Goal: Task Accomplishment & Management: Complete application form

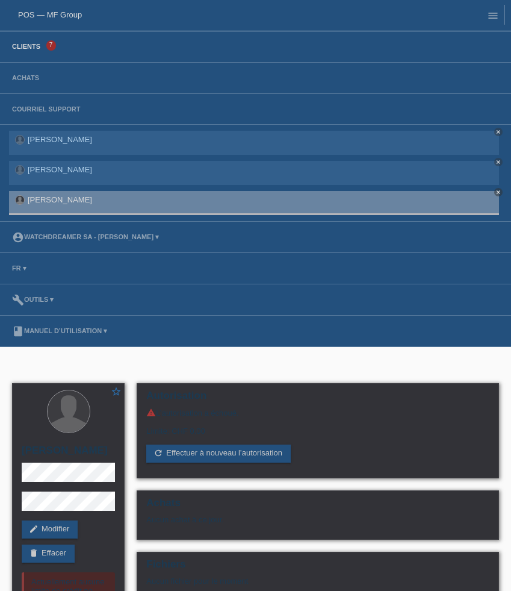
click at [30, 50] on link "Clients" at bounding box center [26, 46] width 40 height 7
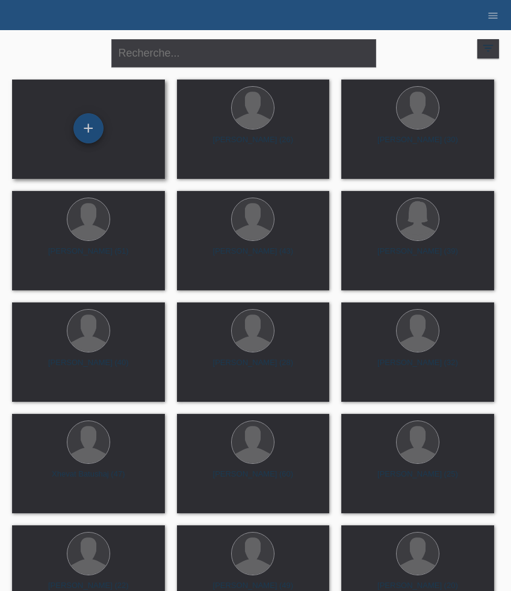
click at [85, 129] on div "+" at bounding box center [88, 128] width 30 height 30
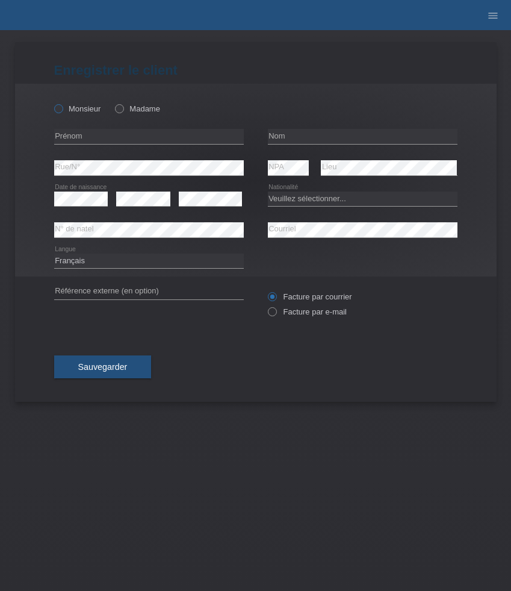
click at [74, 105] on label "Monsieur" at bounding box center [77, 108] width 47 height 9
click at [62, 105] on input "Monsieur" at bounding box center [58, 108] width 8 height 8
radio input "true"
click at [110, 139] on input "text" at bounding box center [149, 136] width 190 height 15
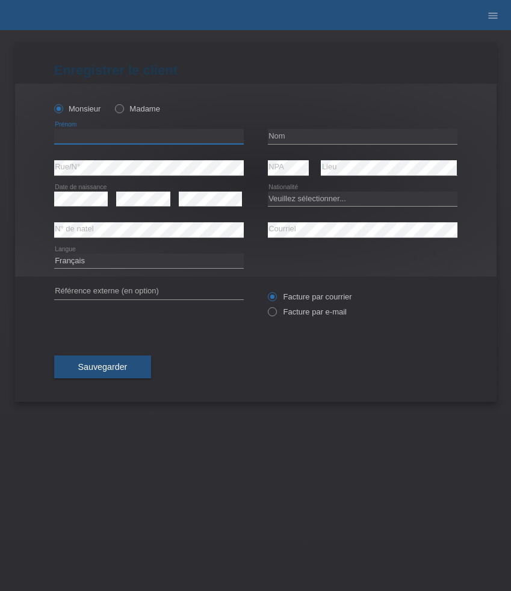
paste input "Edmond"
type input "Edmond"
click at [293, 136] on input "text" at bounding box center [363, 136] width 190 height 15
paste input "Sherifi"
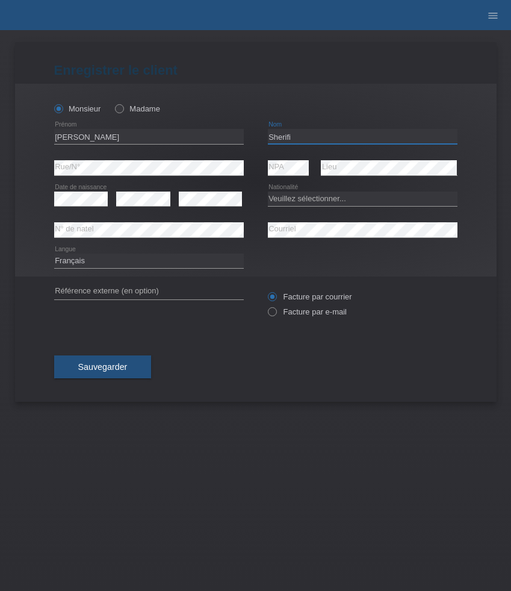
type input "Sherifi"
click at [305, 221] on div "error Courriel" at bounding box center [363, 229] width 190 height 31
click at [105, 261] on select "Deutsch Français Italiano English" at bounding box center [149, 261] width 190 height 14
select select "de"
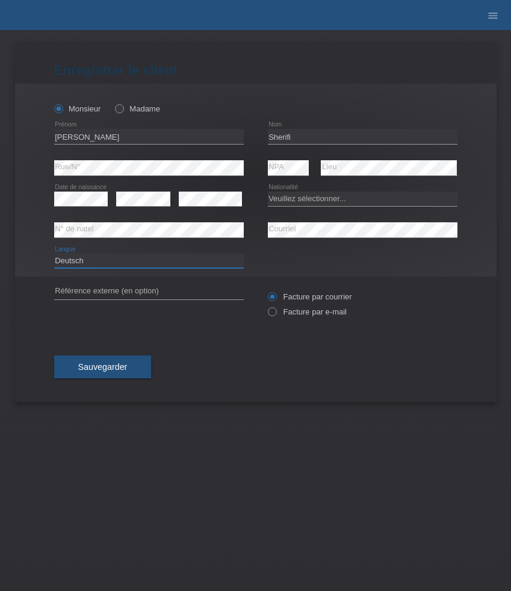
click at [54, 254] on select "Deutsch Français Italiano English" at bounding box center [149, 261] width 190 height 14
click at [296, 202] on select "Veuillez sélectionner... Suisse Allemagne Autriche Liechtenstein ------------ A…" at bounding box center [363, 199] width 190 height 14
select select "XK"
click at [268, 192] on select "Veuillez sélectionner... Suisse Allemagne Autriche Liechtenstein ------------ A…" at bounding box center [363, 199] width 190 height 14
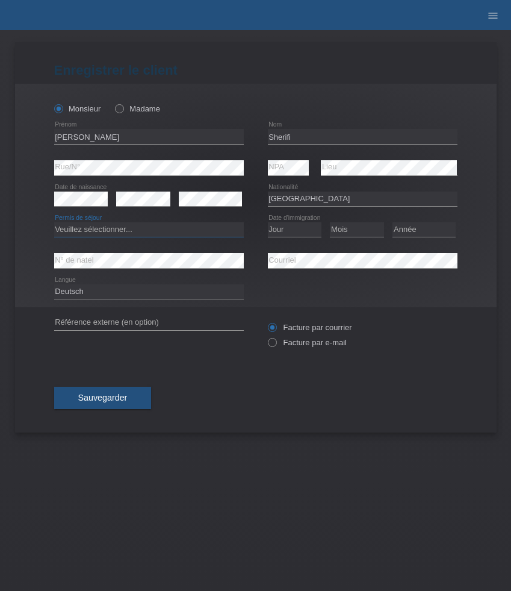
click at [177, 229] on select "Veuillez sélectionner... C B B - Statut de réfugié Autre" at bounding box center [149, 229] width 190 height 14
select select "B"
click at [54, 223] on select "Veuillez sélectionner... C B B - Statut de réfugié Autre" at bounding box center [149, 229] width 190 height 14
click at [298, 232] on select "Jour 01 02 03 04 05 06 07 08 09 10 11" at bounding box center [295, 229] width 54 height 14
select select "06"
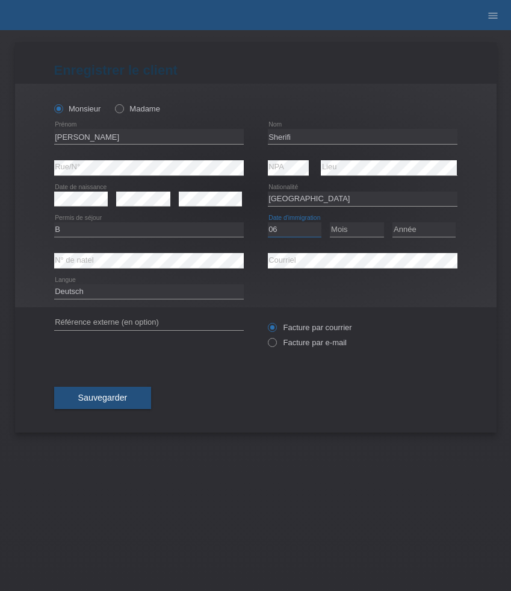
click at [268, 223] on select "Jour 01 02 03 04 05 06 07 08 09 10 11" at bounding box center [295, 229] width 54 height 14
click at [357, 235] on select "Mois 01 02 03 04 05 06 07 08 09 10 11" at bounding box center [357, 229] width 54 height 14
select select "02"
click at [330, 223] on select "Mois 01 02 03 04 05 06 07 08 09 10 11" at bounding box center [357, 229] width 54 height 14
click at [407, 233] on select "Année 2025 2024 2023 2022 2021 2020 2019 2018 2017 2016 2015 2014 2013 2012 201…" at bounding box center [424, 229] width 63 height 14
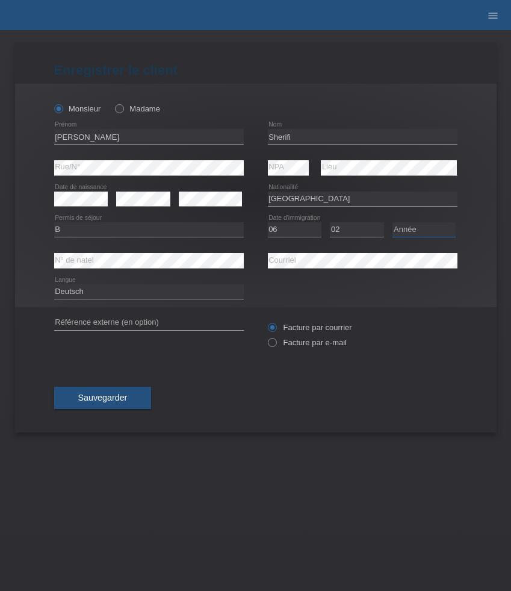
select select "2020"
click at [393, 223] on select "Année 2025 2024 2023 2022 2021 2020 2019 2018 2017 2016 2015 2014 2013 2012 201…" at bounding box center [424, 229] width 63 height 14
click at [305, 340] on label "Facture par e-mail" at bounding box center [307, 342] width 79 height 9
click at [276, 340] on input "Facture par e-mail" at bounding box center [272, 345] width 8 height 15
radio input "true"
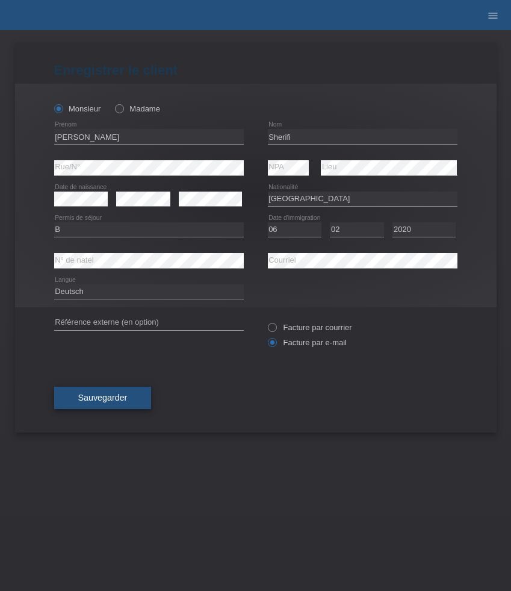
click at [122, 400] on span "Sauvegarder" at bounding box center [102, 398] width 49 height 10
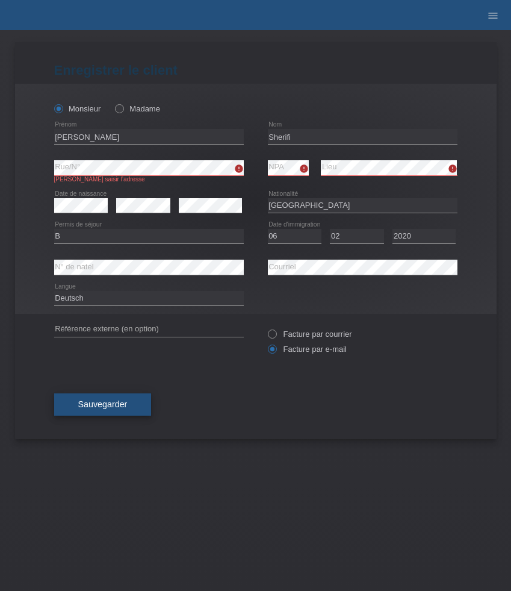
click at [86, 408] on span "Sauvegarder" at bounding box center [102, 404] width 49 height 10
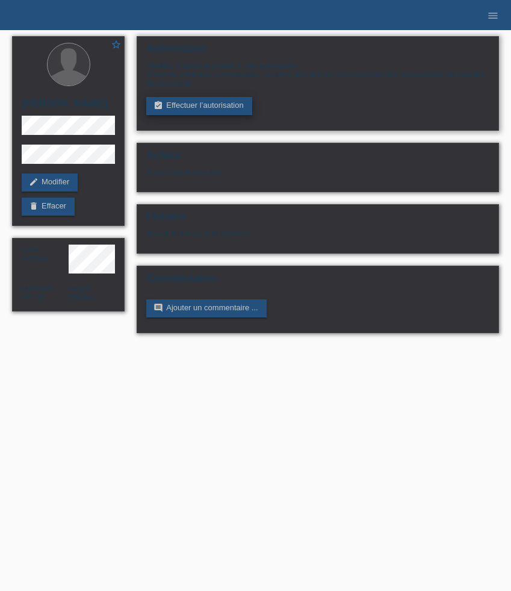
click at [192, 107] on link "assignment_turned_in Effectuer l’autorisation" at bounding box center [198, 106] width 105 height 18
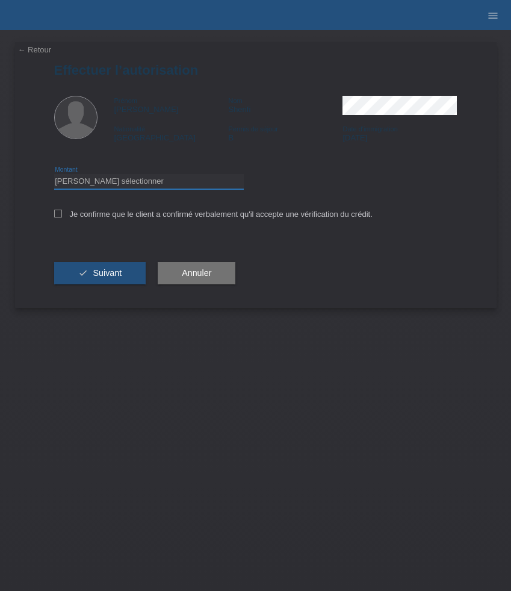
click at [182, 184] on select "Veuillez sélectionner CHF 1.00 - CHF 499.00 CHF 500.00 - CHF 1'999.00 CHF 2'000…" at bounding box center [149, 181] width 190 height 14
select select "3"
click at [54, 176] on select "Veuillez sélectionner CHF 1.00 - CHF 499.00 CHF 500.00 - CHF 1'999.00 CHF 2'000…" at bounding box center [149, 181] width 190 height 14
click at [163, 219] on label "Je confirme que le client a confirmé verbalement qu'il accepte une vérification…" at bounding box center [213, 214] width 319 height 9
click at [62, 217] on input "Je confirme que le client a confirmé verbalement qu'il accepte une vérification…" at bounding box center [58, 214] width 8 height 8
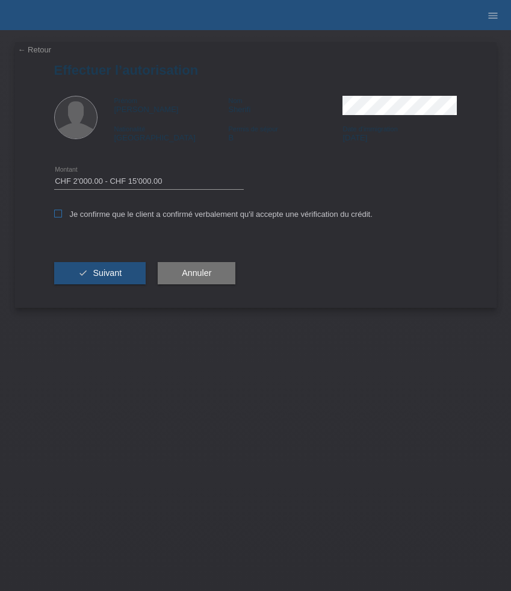
checkbox input "true"
click at [112, 273] on span "Suivant" at bounding box center [107, 273] width 29 height 10
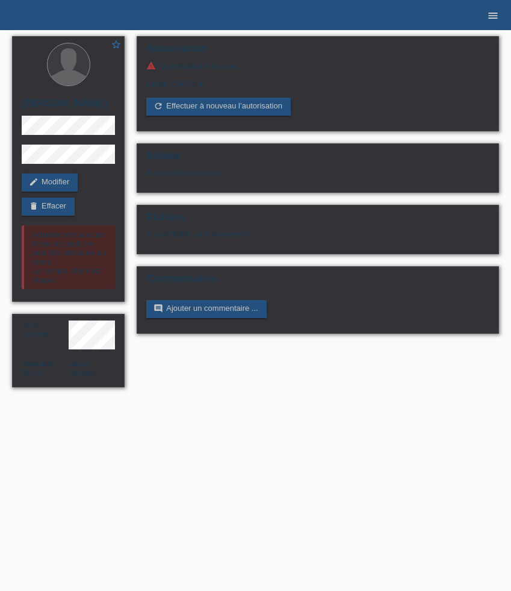
click at [491, 14] on icon "menu" at bounding box center [493, 16] width 12 height 12
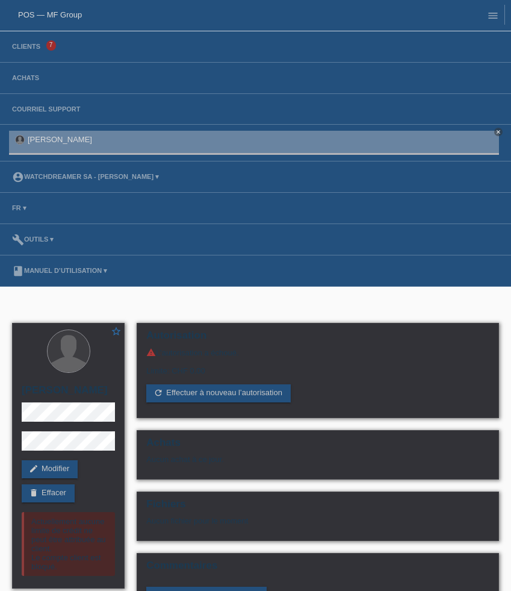
click at [29, 51] on li "Clients 7" at bounding box center [255, 46] width 511 height 31
click at [24, 48] on link "Clients" at bounding box center [26, 46] width 40 height 7
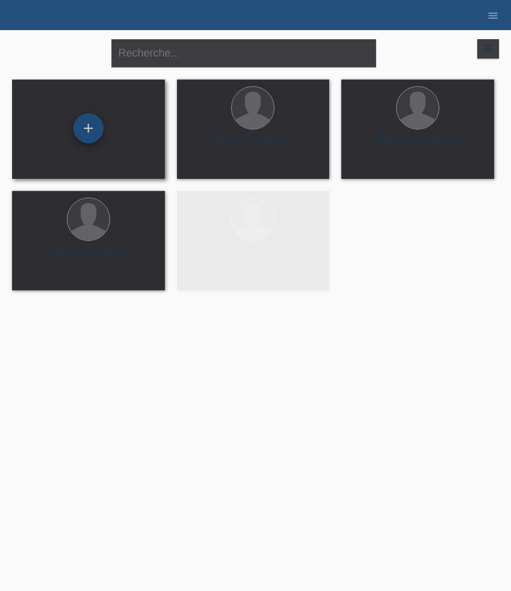
click at [96, 131] on div "+" at bounding box center [88, 128] width 30 height 30
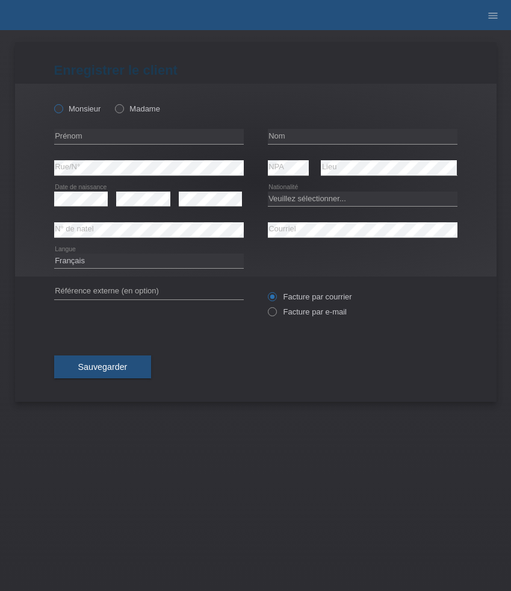
click at [76, 108] on label "Monsieur" at bounding box center [77, 108] width 47 height 9
click at [62, 108] on input "Monsieur" at bounding box center [58, 108] width 8 height 8
radio input "true"
click at [125, 140] on input "text" at bounding box center [149, 136] width 190 height 15
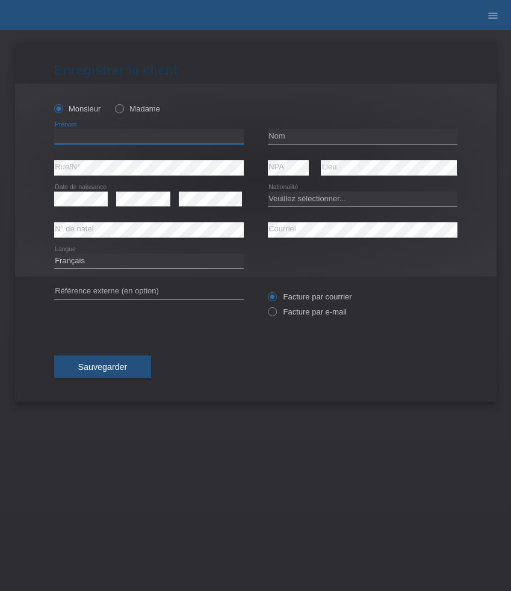
paste input "Jean"
type input "Jean"
click at [301, 132] on input "text" at bounding box center [363, 136] width 190 height 15
paste input "Roulin"
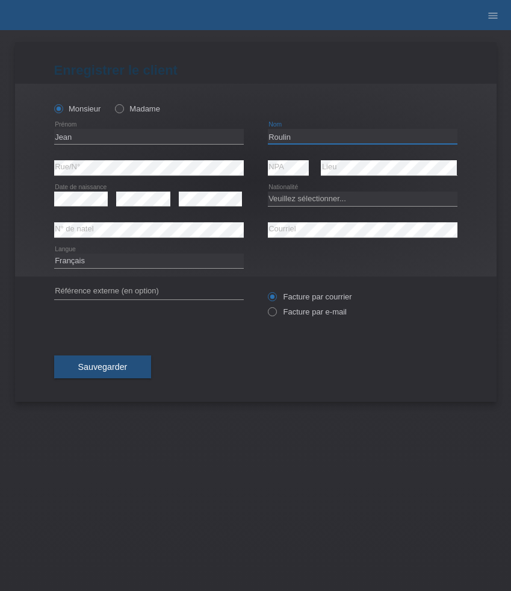
type input "Roulin"
click at [298, 202] on select "Veuillez sélectionner... Suisse Allemagne Autriche Liechtenstein ------------ A…" at bounding box center [363, 199] width 190 height 14
select select "CH"
click at [268, 192] on select "Veuillez sélectionner... Suisse Allemagne Autriche Liechtenstein ------------ A…" at bounding box center [363, 199] width 190 height 14
click at [339, 314] on label "Facture par e-mail" at bounding box center [307, 311] width 79 height 9
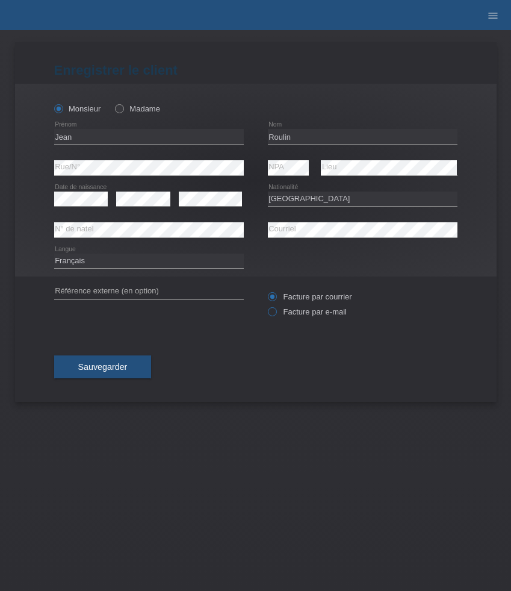
click at [276, 314] on input "Facture par e-mail" at bounding box center [272, 314] width 8 height 15
radio input "true"
click at [102, 360] on button "Sauvegarder" at bounding box center [103, 366] width 98 height 23
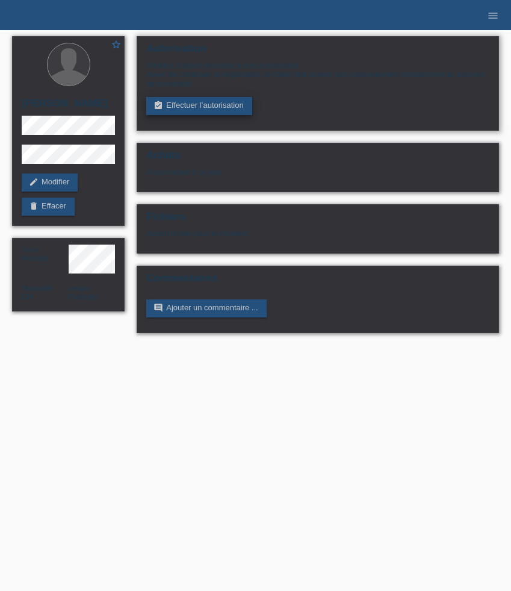
click at [187, 107] on link "assignment_turned_in Effectuer l’autorisation" at bounding box center [198, 106] width 105 height 18
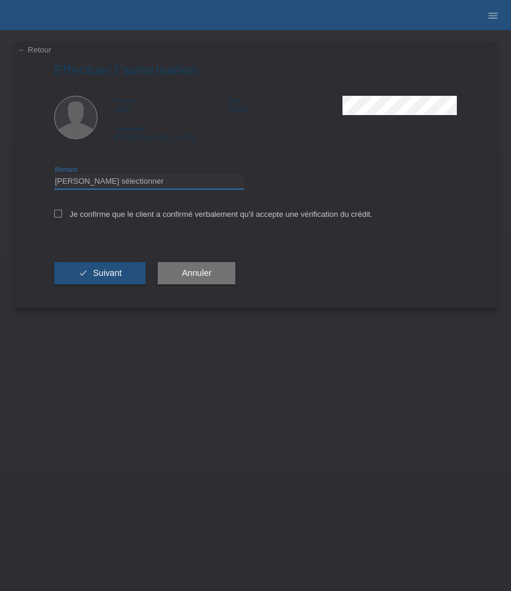
click at [185, 176] on select "Veuillez sélectionner CHF 1.00 - CHF 499.00 CHF 500.00 - CHF 1'999.00 CHF 2'000…" at bounding box center [149, 181] width 190 height 14
select select "3"
click at [54, 176] on select "Veuillez sélectionner CHF 1.00 - CHF 499.00 CHF 500.00 - CHF 1'999.00 CHF 2'000…" at bounding box center [149, 181] width 190 height 14
click at [175, 217] on label "Je confirme que le client a confirmé verbalement qu'il accepte une vérification…" at bounding box center [213, 214] width 319 height 9
click at [62, 217] on input "Je confirme que le client a confirmé verbalement qu'il accepte une vérification…" at bounding box center [58, 214] width 8 height 8
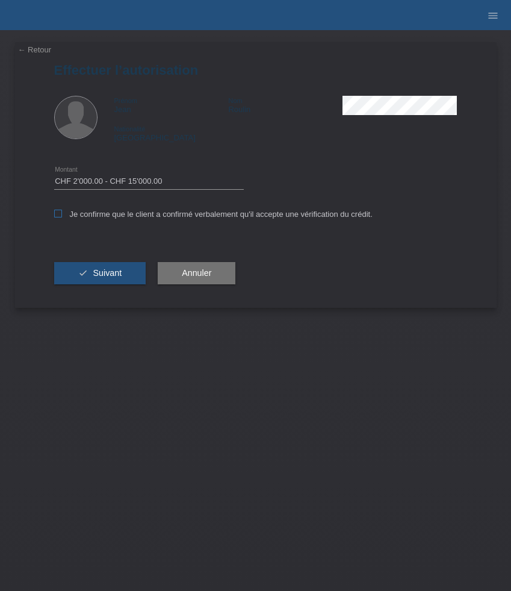
checkbox input "true"
click at [118, 272] on span "Suivant" at bounding box center [107, 273] width 29 height 10
